Goal: Information Seeking & Learning: Learn about a topic

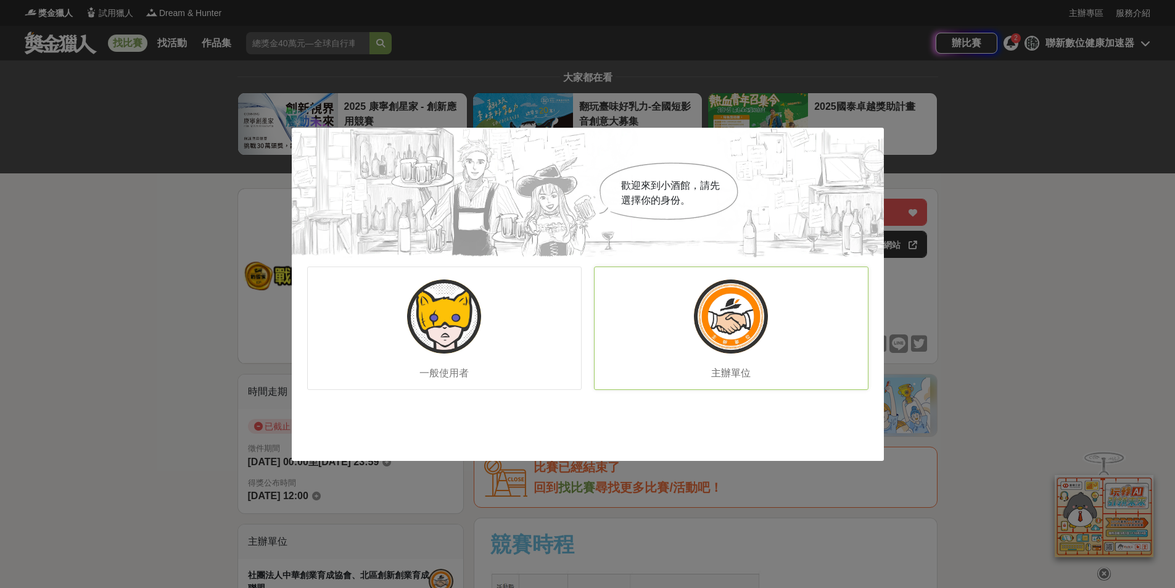
click at [629, 361] on div "主辦單位" at bounding box center [731, 327] width 274 height 123
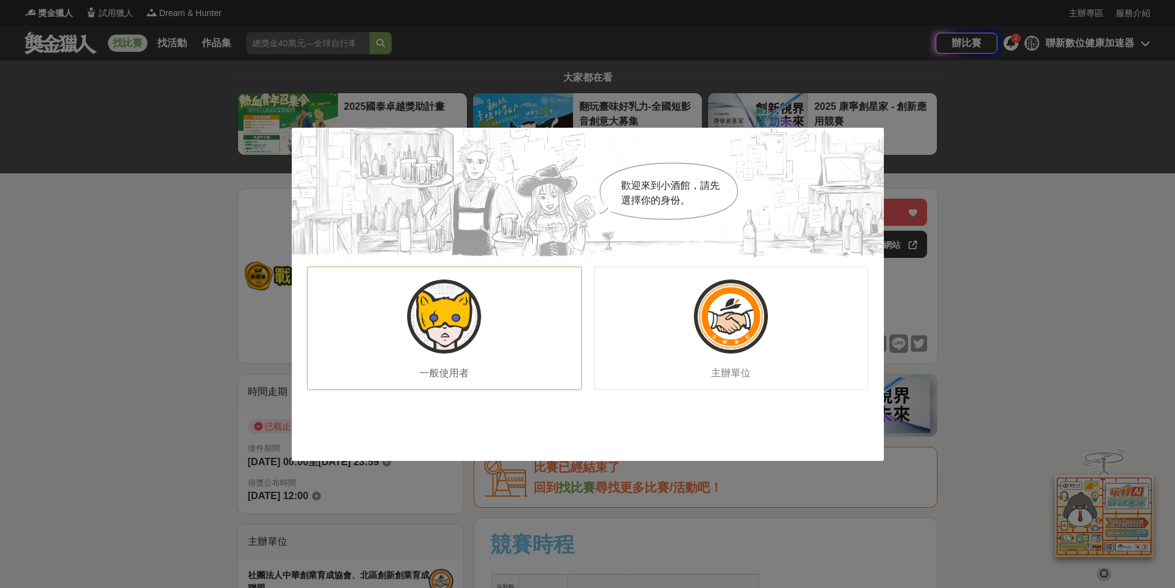
click at [474, 328] on img at bounding box center [444, 316] width 74 height 74
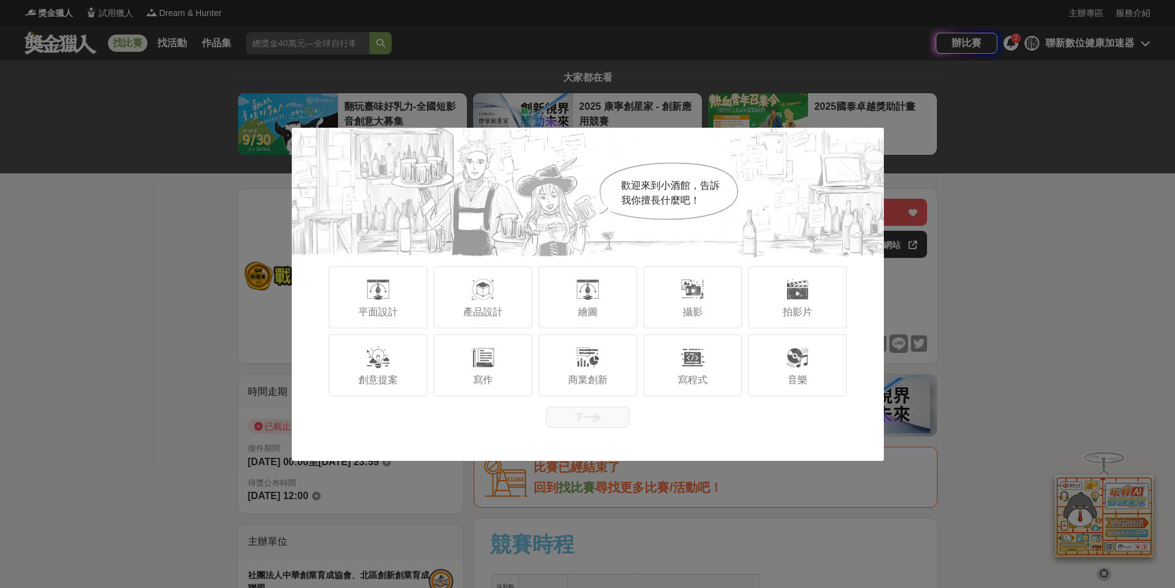
click at [245, 319] on div "歡迎來到小酒館，告訴我你擅長什麼吧！ 平面設計 產品設計 繪圖 攝影 拍影片 創意提案 寫作 商業創新 寫程式 音樂 下一步" at bounding box center [587, 294] width 1175 height 588
drag, startPoint x: 183, startPoint y: 279, endPoint x: 661, endPoint y: 140, distance: 498.4
click at [183, 278] on div "歡迎來到小酒館，告訴我你擅長什麼吧！ 平面設計 產品設計 繪圖 攝影 拍影片 創意提案 寫作 商業創新 寫程式 音樂 下一步" at bounding box center [587, 294] width 1175 height 588
click at [1004, 162] on div "歡迎來到小酒館，告訴我你擅長什麼吧！ 平面設計 產品設計 繪圖 攝影 拍影片 創意提案 寫作 商業創新 寫程式 音樂 下一步" at bounding box center [587, 294] width 1175 height 588
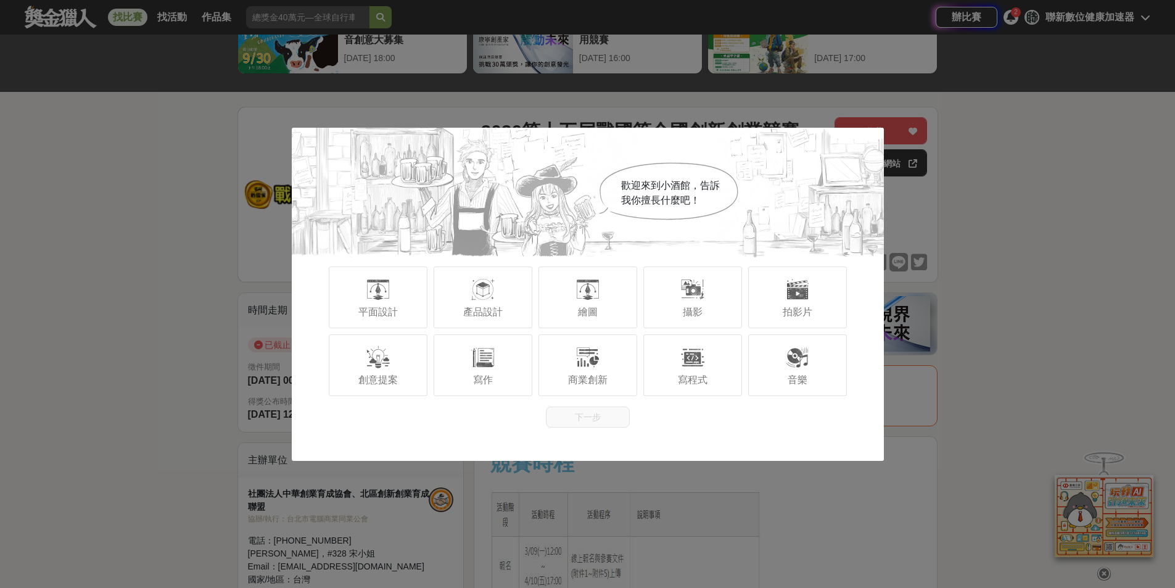
scroll to position [62, 0]
